Goal: Information Seeking & Learning: Learn about a topic

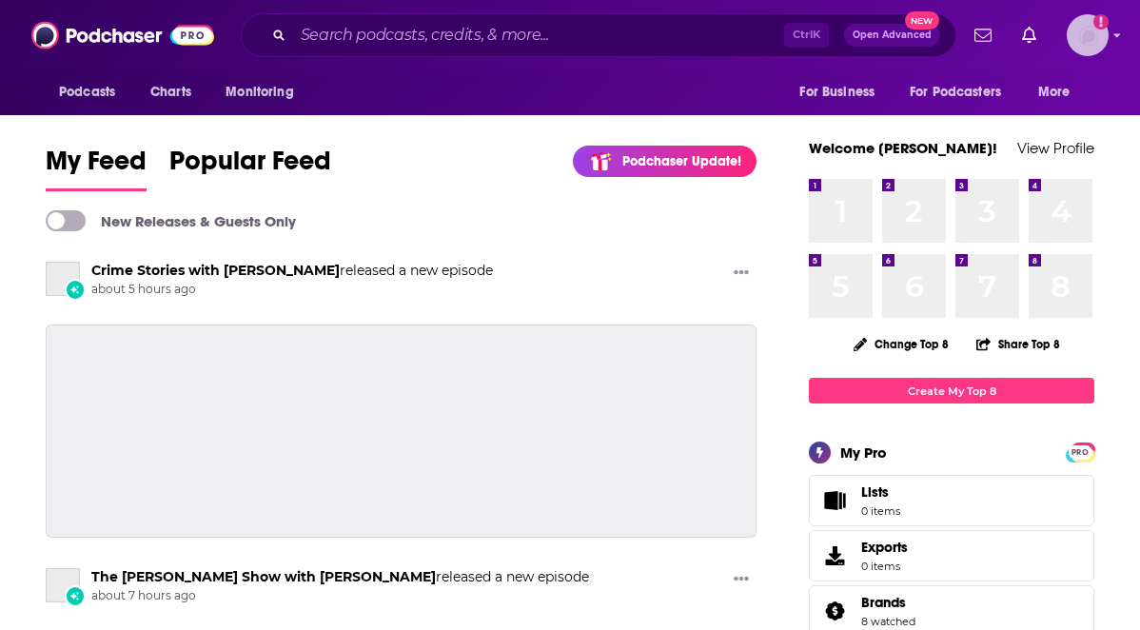
click at [1091, 41] on img "Logged in as jprice115" at bounding box center [1087, 35] width 42 height 42
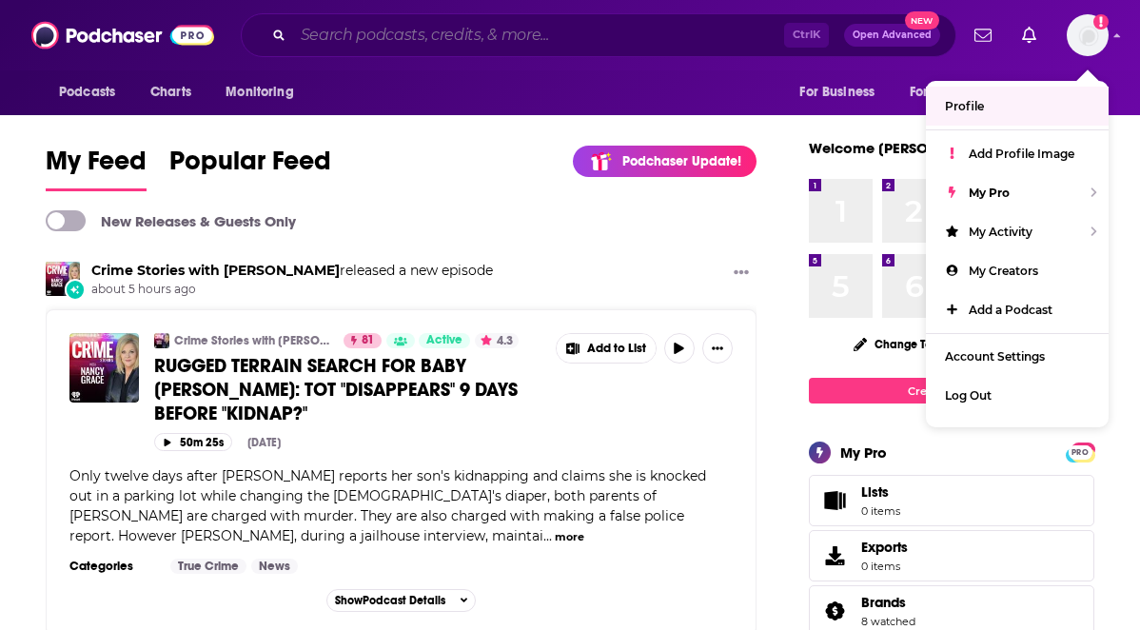
click at [472, 43] on input "Search podcasts, credits, & more..." at bounding box center [538, 35] width 491 height 30
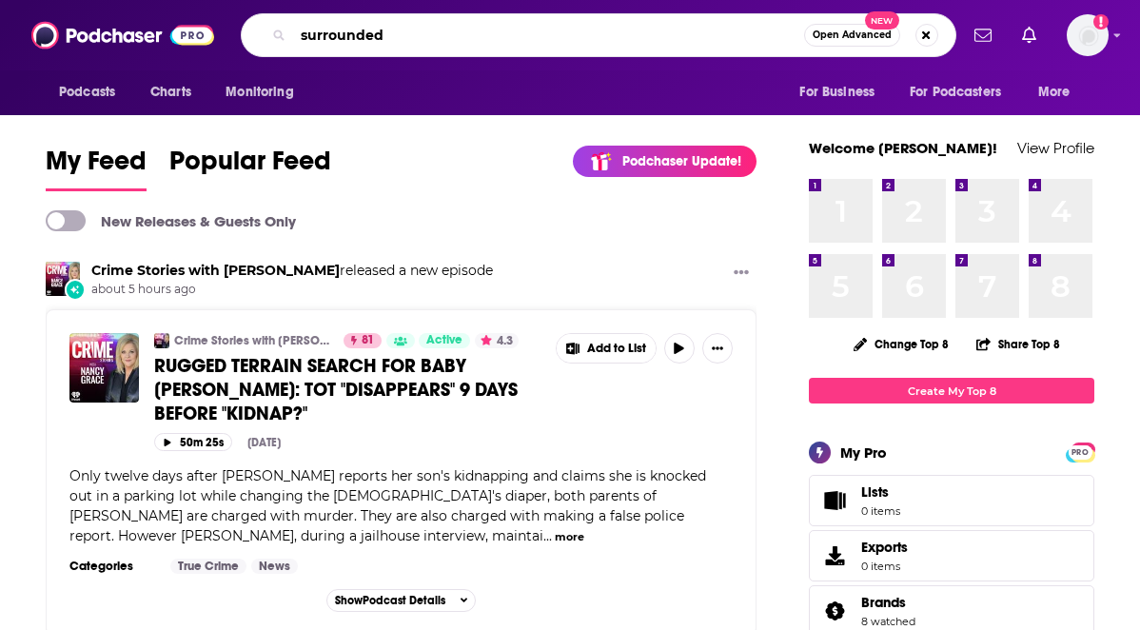
type input "surrounded"
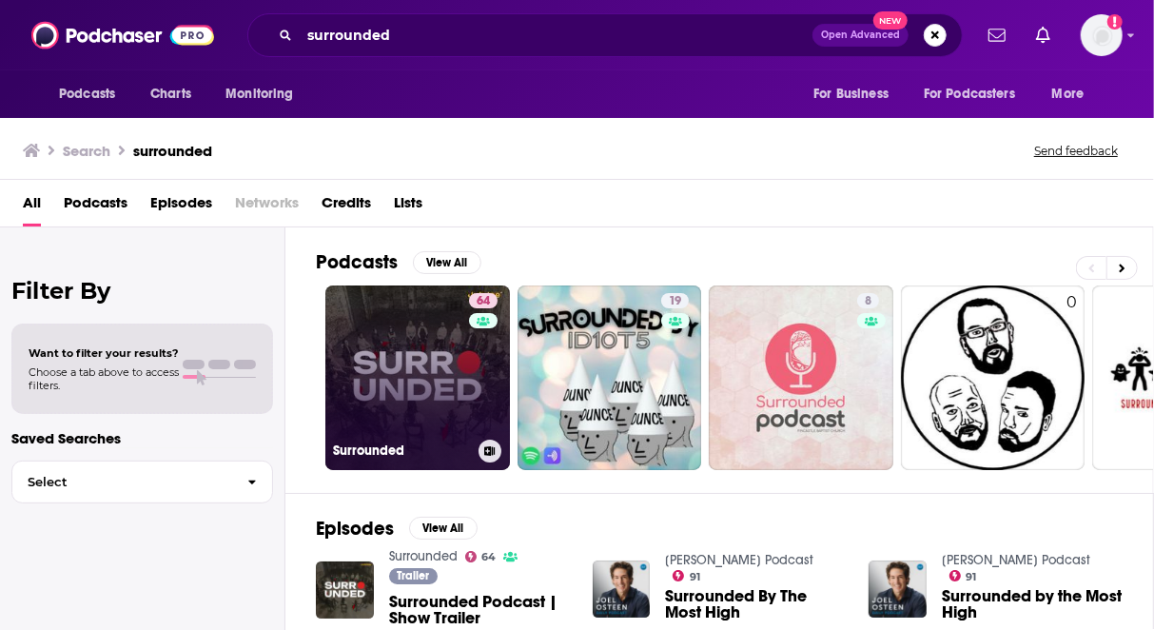
click at [401, 360] on link "64 Surrounded" at bounding box center [417, 377] width 185 height 185
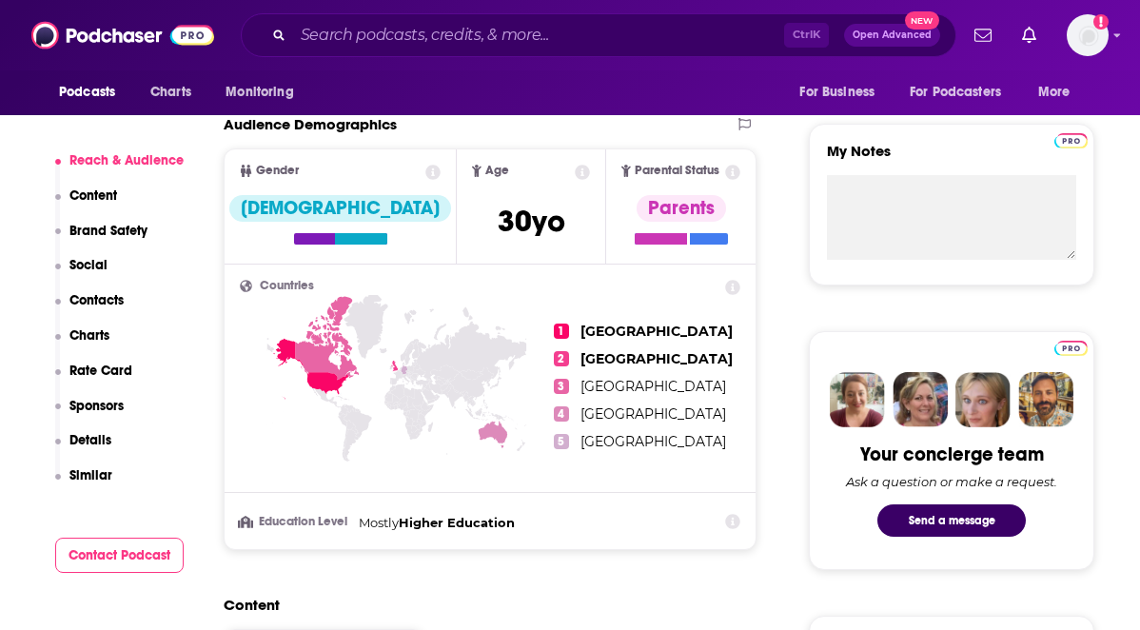
scroll to position [655, 0]
